Goal: Task Accomplishment & Management: Use online tool/utility

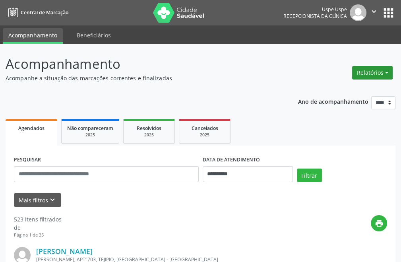
click at [366, 71] on button "Relatórios" at bounding box center [372, 72] width 40 height 13
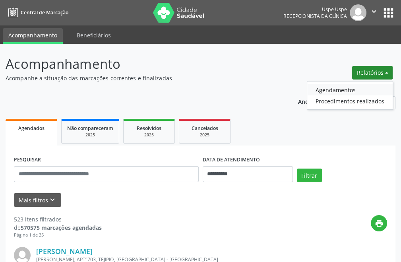
click at [340, 90] on link "Agendamentos" at bounding box center [349, 89] width 85 height 11
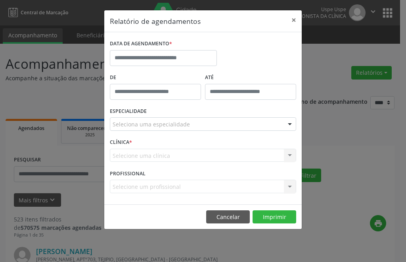
click at [168, 48] on label "DATA DE AGENDAMENTO *" at bounding box center [141, 44] width 62 height 12
click at [170, 55] on input "text" at bounding box center [163, 58] width 107 height 16
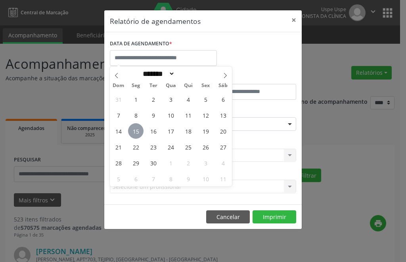
click at [135, 130] on span "15" at bounding box center [135, 130] width 15 height 15
type input "**********"
click at [135, 130] on span "15" at bounding box center [135, 130] width 15 height 15
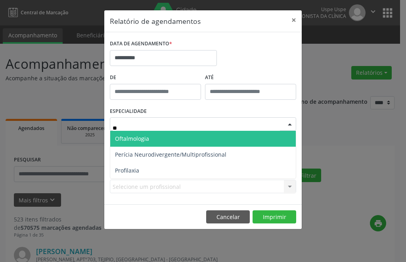
type input "***"
click at [142, 138] on span "Oftalmologia" at bounding box center [132, 139] width 34 height 8
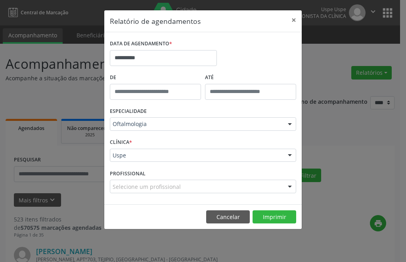
click at [257, 207] on footer "Cancelar Imprimir" at bounding box center [203, 216] width 198 height 25
click at [271, 210] on button "Imprimir" at bounding box center [275, 216] width 44 height 13
